Goal: Task Accomplishment & Management: Manage account settings

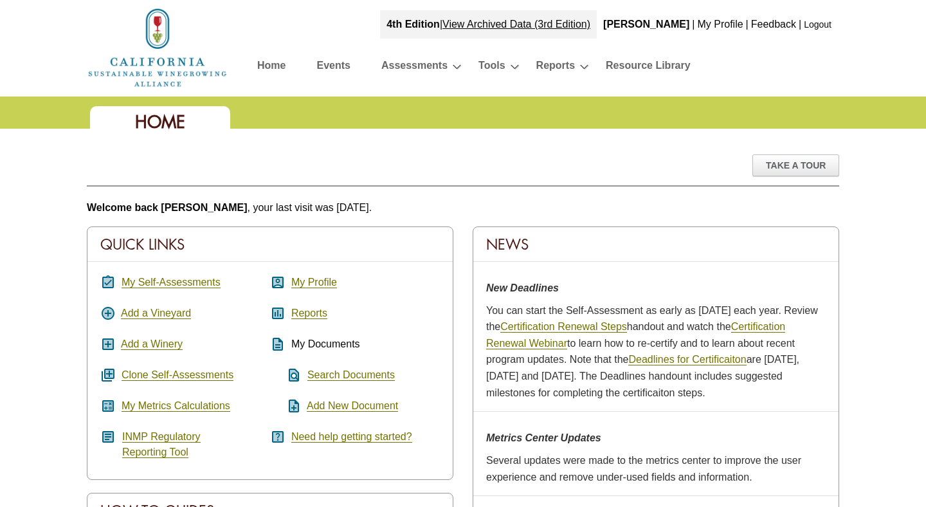
click at [814, 23] on link "Logout" at bounding box center [818, 24] width 28 height 10
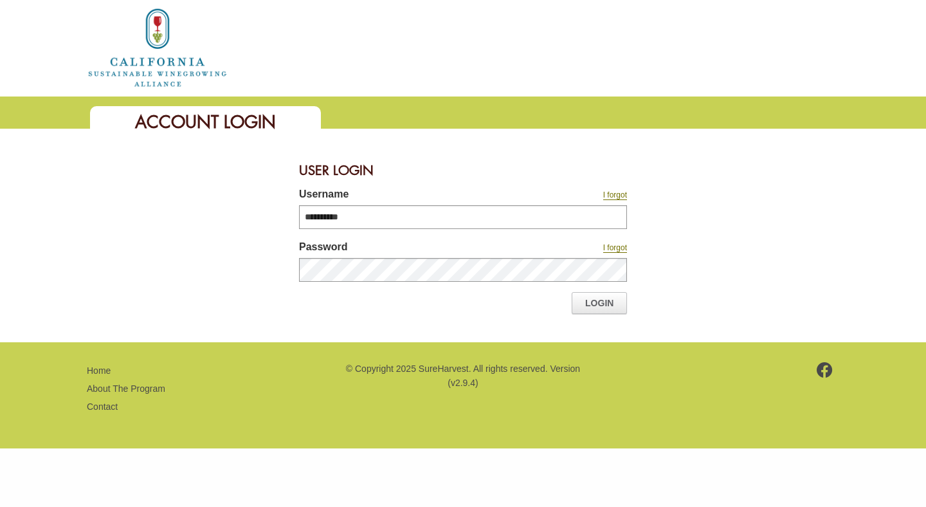
type input "**********"
click at [589, 302] on link "Login" at bounding box center [599, 303] width 55 height 22
